Goal: Find specific page/section: Find specific page/section

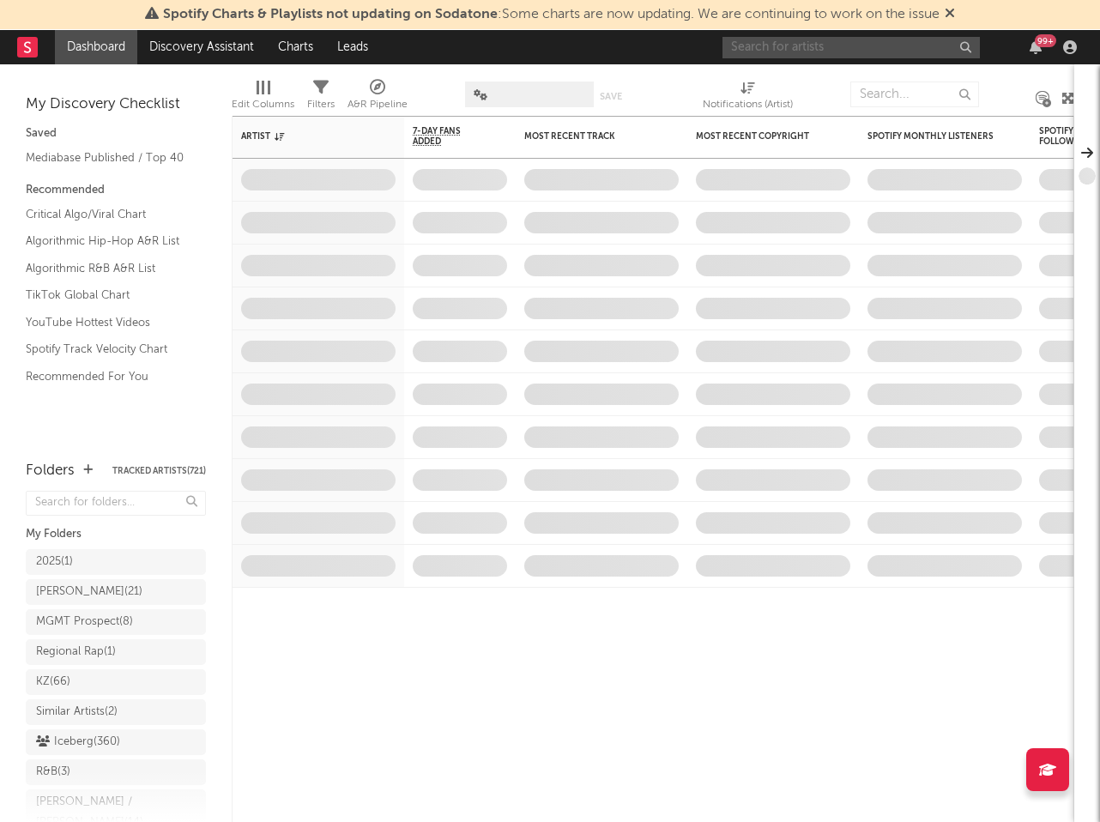
click at [770, 57] on input "text" at bounding box center [850, 47] width 257 height 21
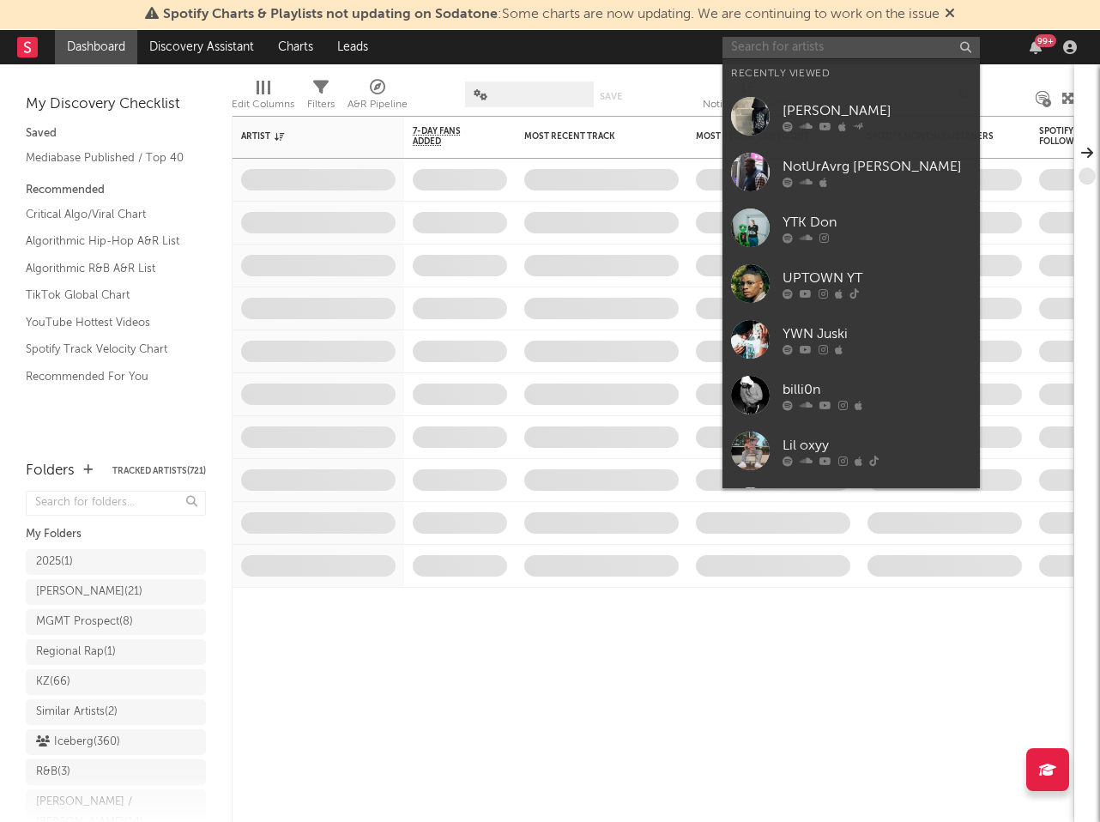
paste input "NewJusa"
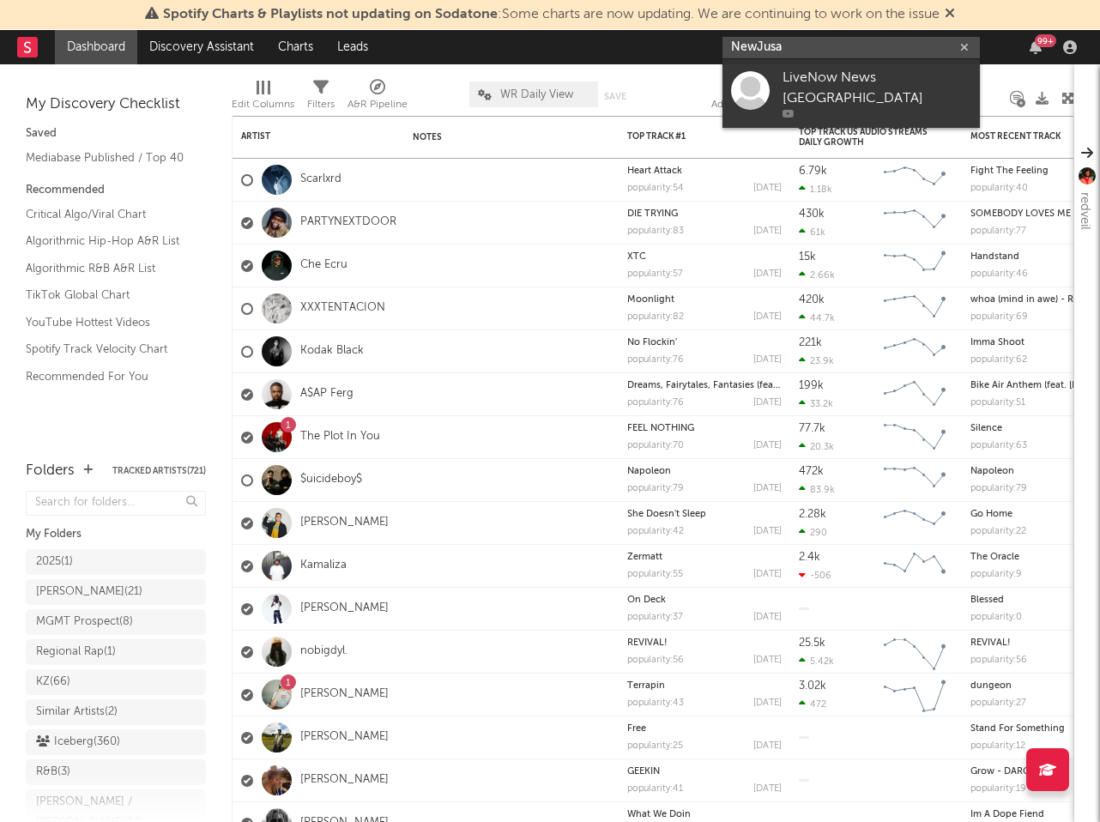
click at [758, 37] on input "NewJusa" at bounding box center [850, 47] width 257 height 21
paste input "newj"
click at [873, 42] on input "newjusa" at bounding box center [850, 47] width 257 height 21
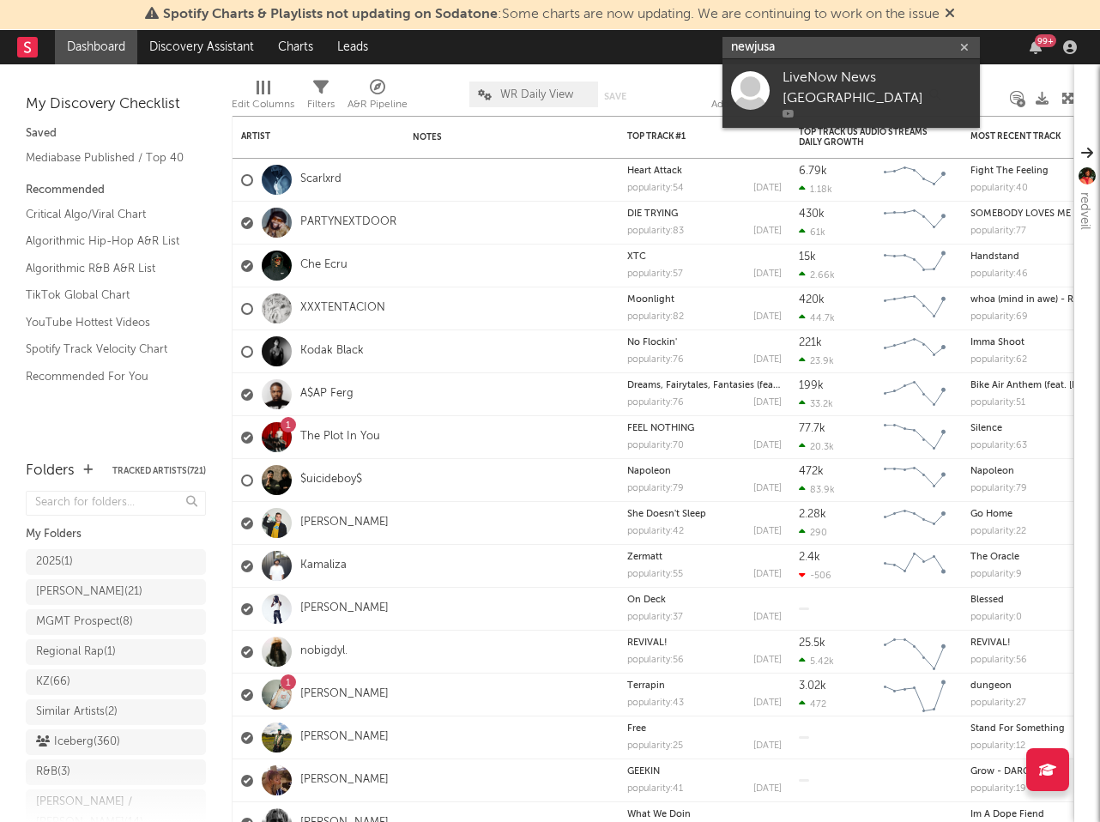
type input "newjusa"
